Goal: Task Accomplishment & Management: Manage account settings

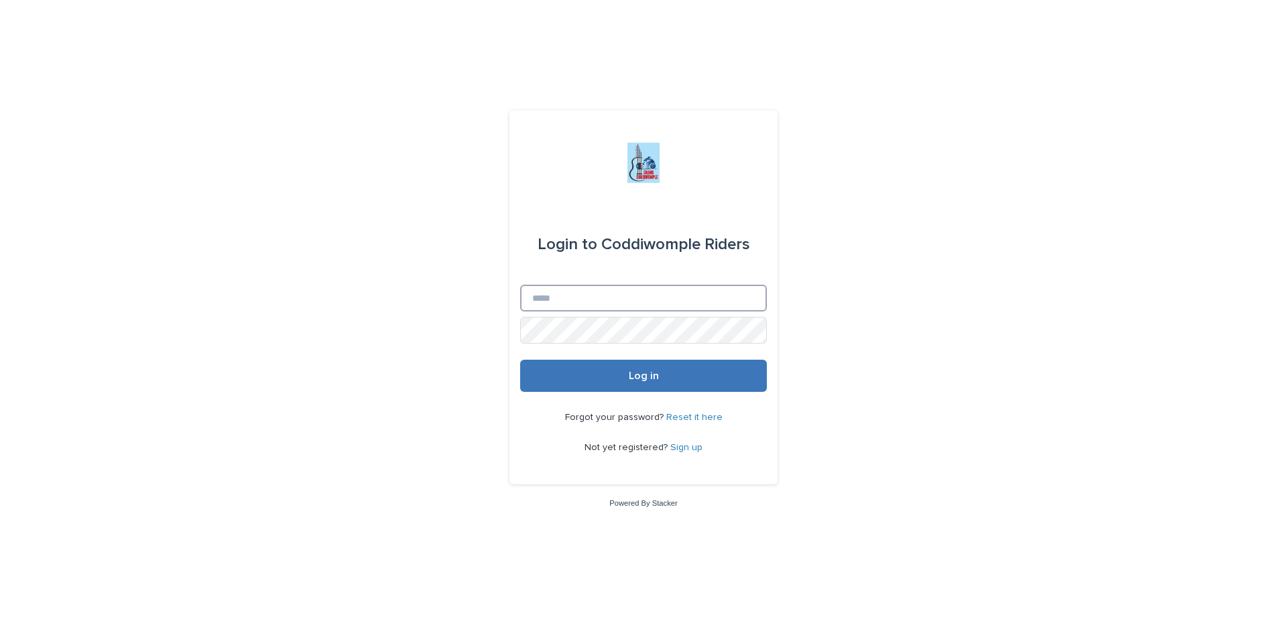
type input "**********"
click at [633, 377] on span "Log in" at bounding box center [644, 376] width 30 height 11
